Goal: Information Seeking & Learning: Learn about a topic

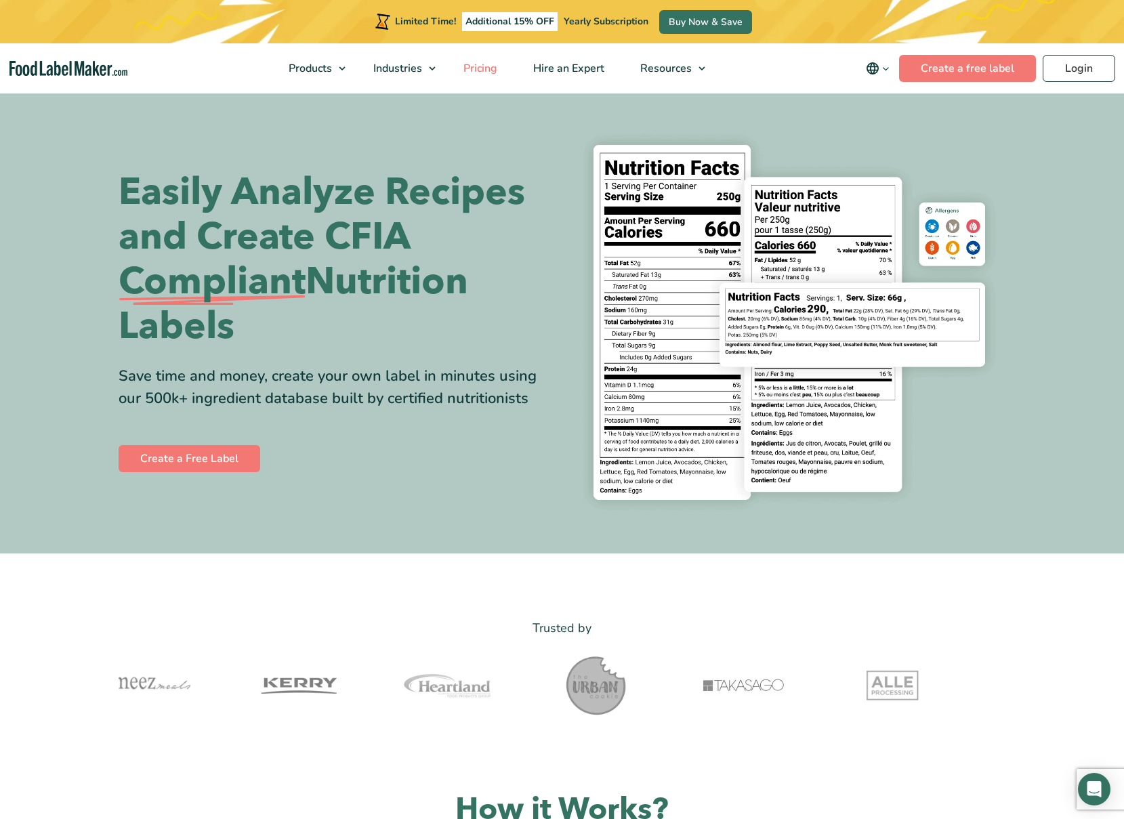
click at [475, 68] on span "Pricing" at bounding box center [478, 68] width 39 height 15
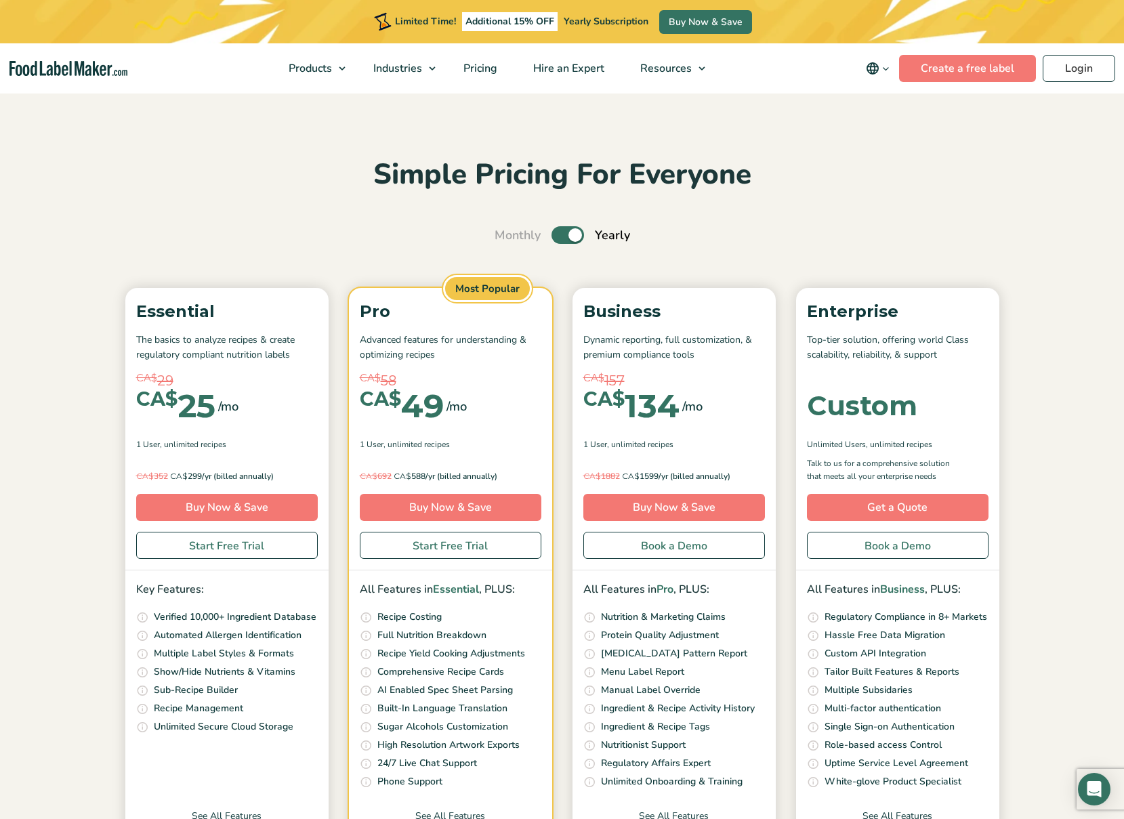
click at [75, 68] on img "Food Label Maker homepage" at bounding box center [68, 69] width 118 height 16
